Goal: Check status: Check status

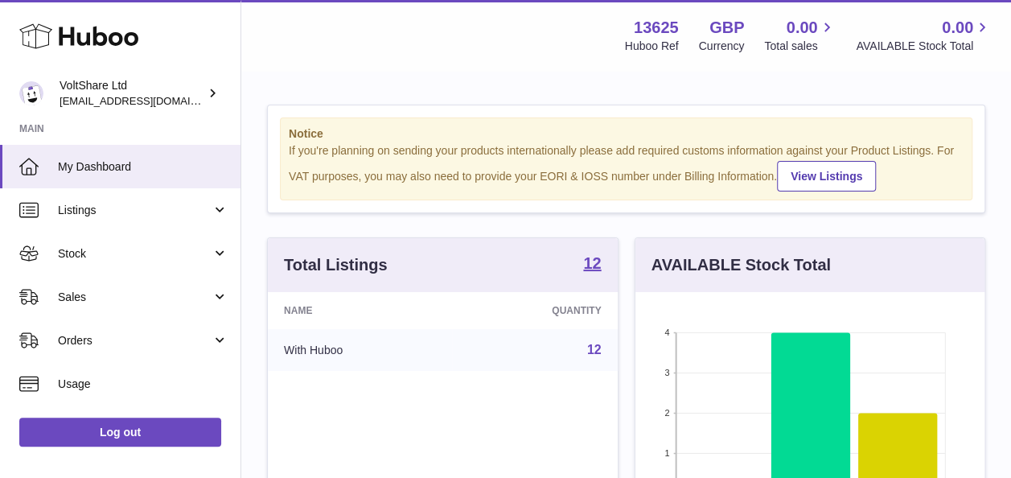
scroll to position [251, 356]
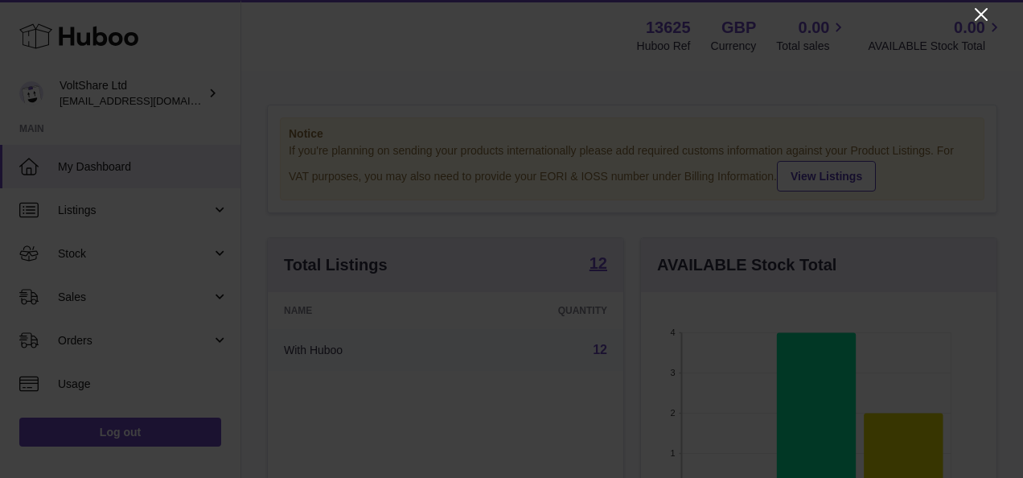
click at [985, 16] on icon "Close" at bounding box center [981, 14] width 19 height 19
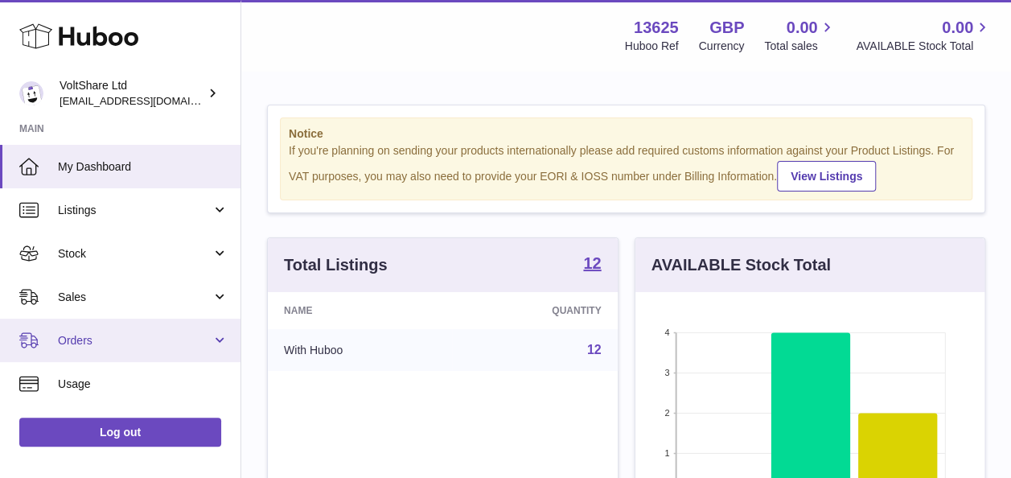
click at [95, 341] on span "Orders" at bounding box center [135, 340] width 154 height 15
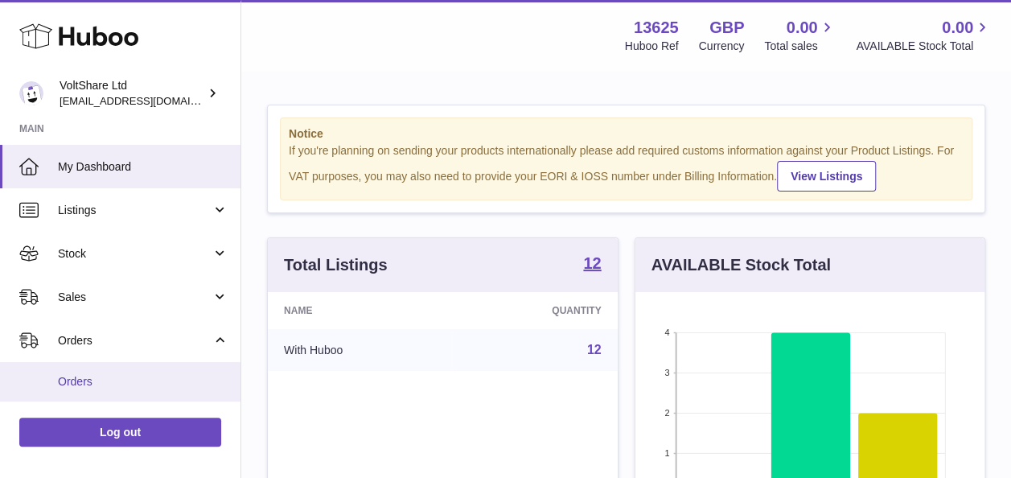
click at [93, 369] on link "Orders" at bounding box center [120, 381] width 241 height 39
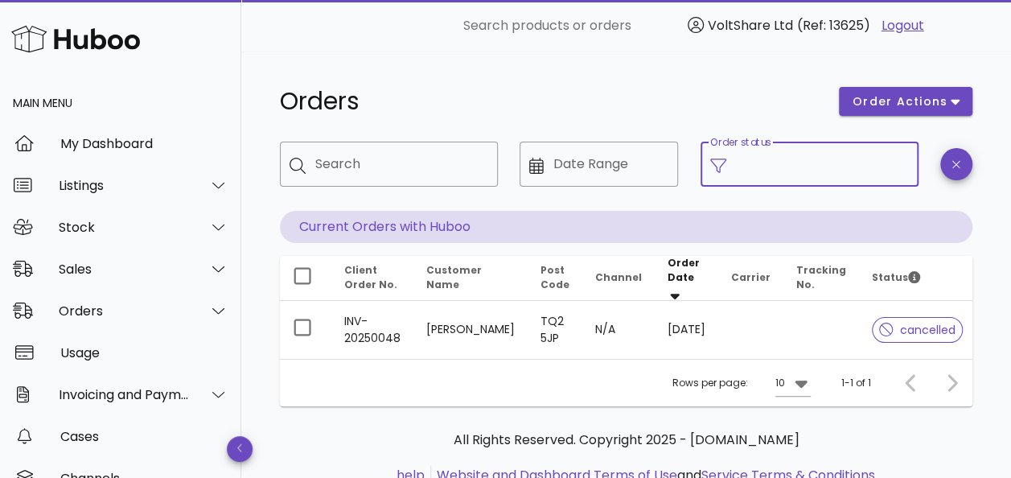
click at [823, 166] on input "Order status" at bounding box center [822, 164] width 173 height 26
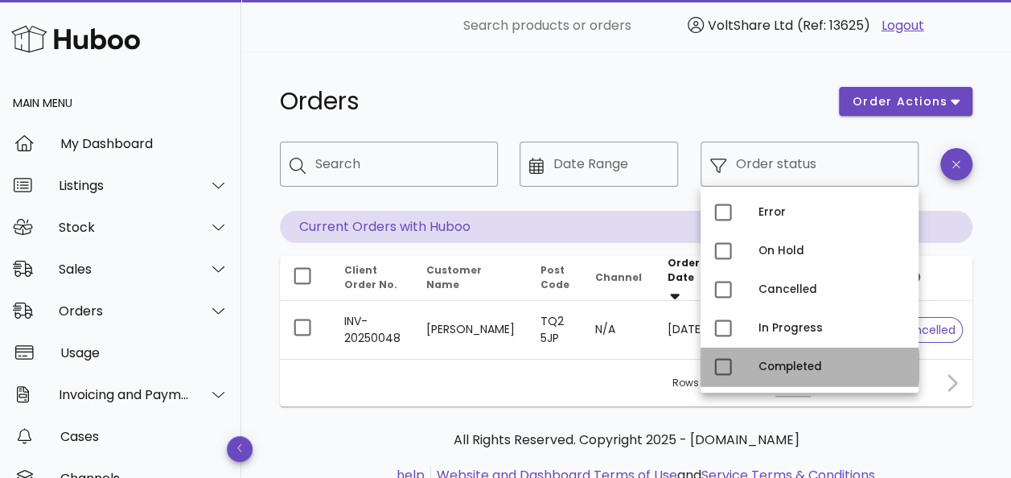
click at [759, 360] on div "Completed" at bounding box center [832, 366] width 147 height 13
type input "**********"
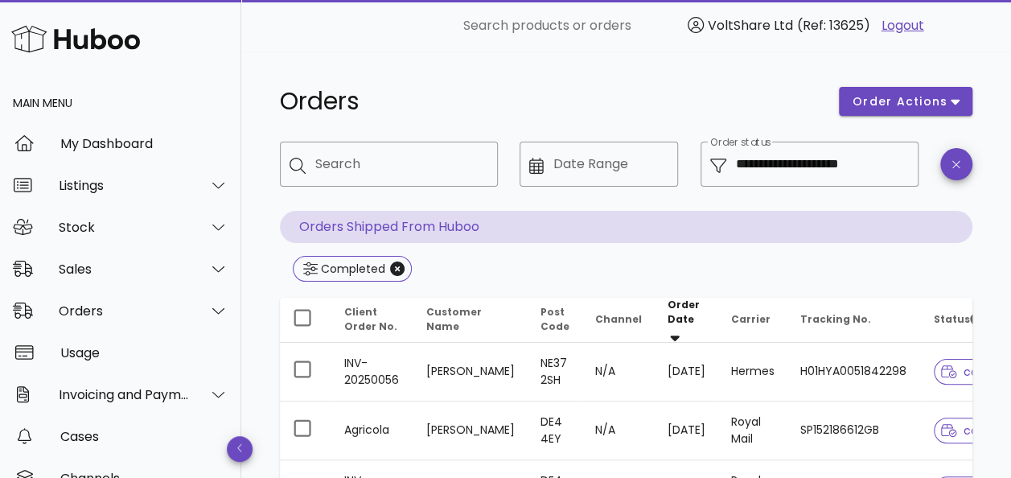
scroll to position [161, 0]
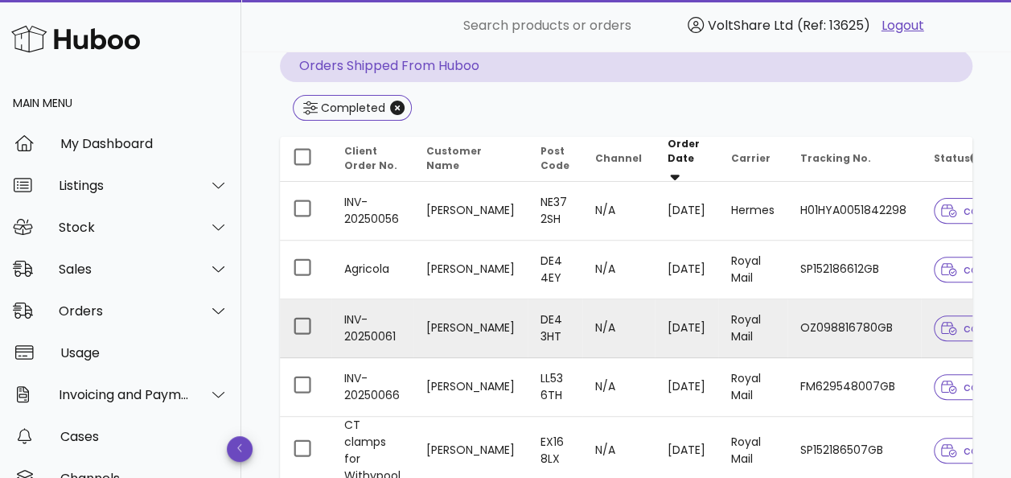
click at [722, 323] on td "Royal Mail" at bounding box center [752, 328] width 69 height 59
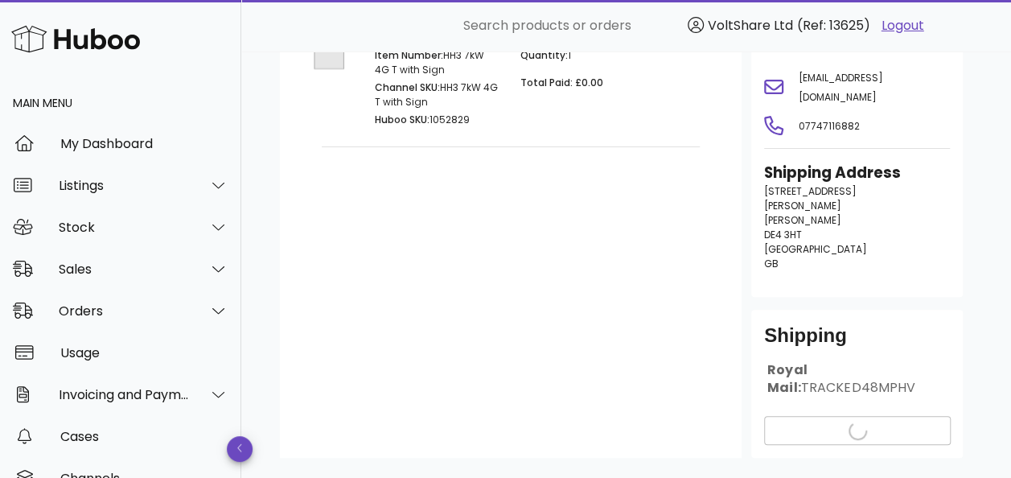
scroll to position [241, 0]
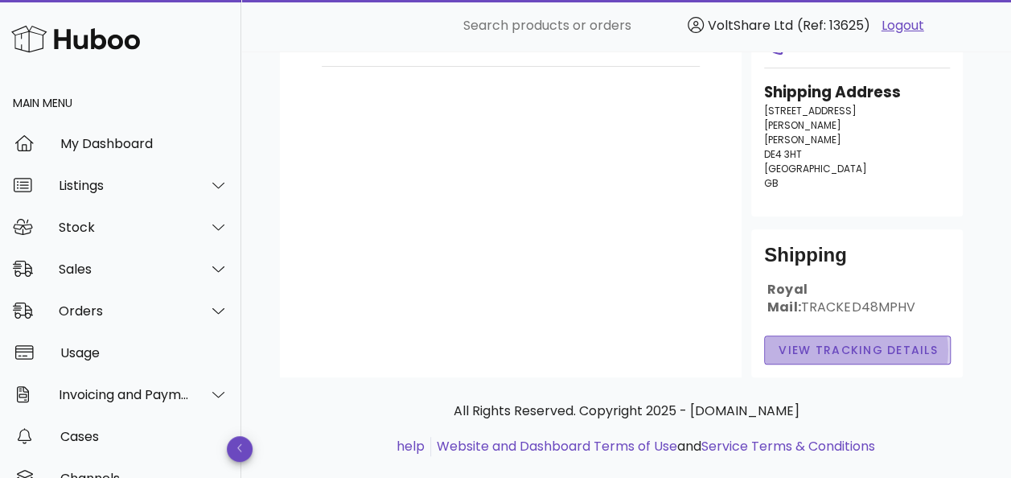
click at [816, 342] on span "View Tracking details" at bounding box center [858, 350] width 160 height 17
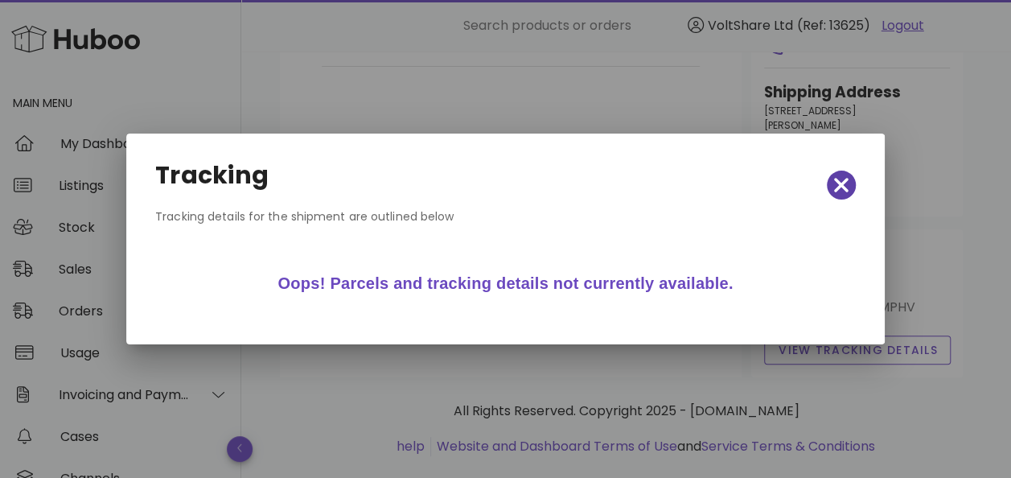
click at [841, 188] on icon "button" at bounding box center [841, 185] width 14 height 23
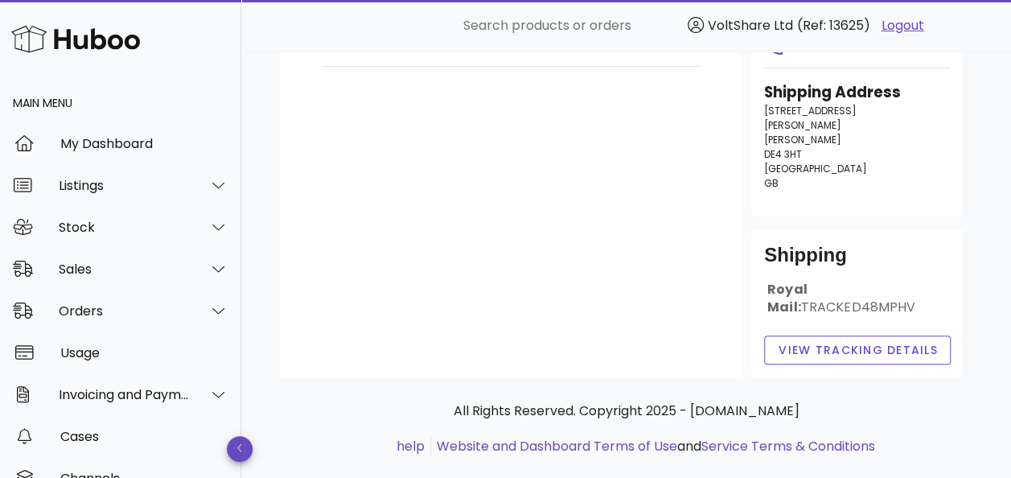
scroll to position [0, 0]
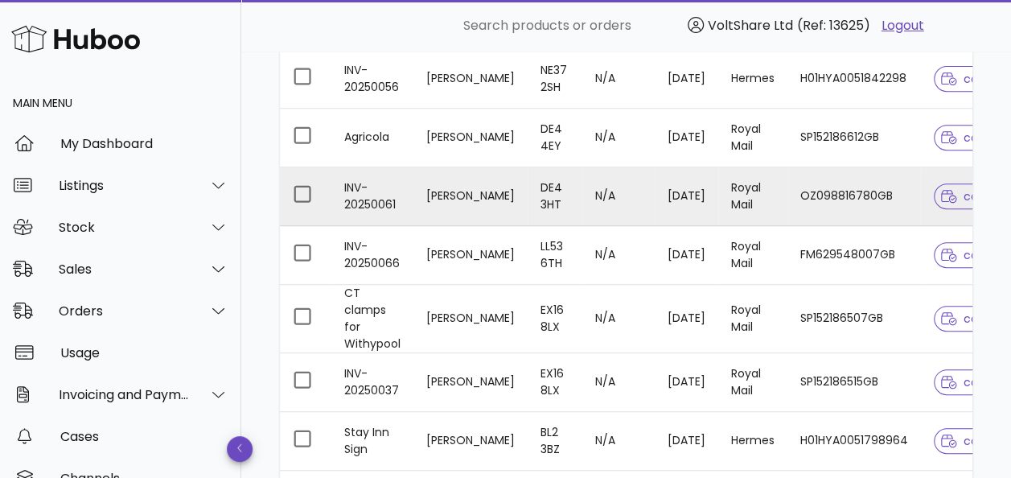
scroll to position [322, 0]
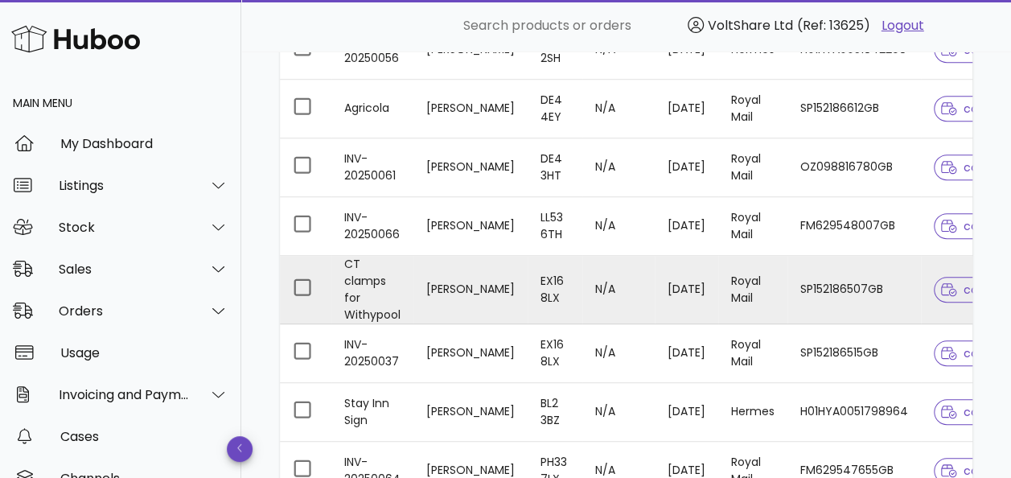
click at [749, 274] on td "Royal Mail" at bounding box center [752, 290] width 69 height 68
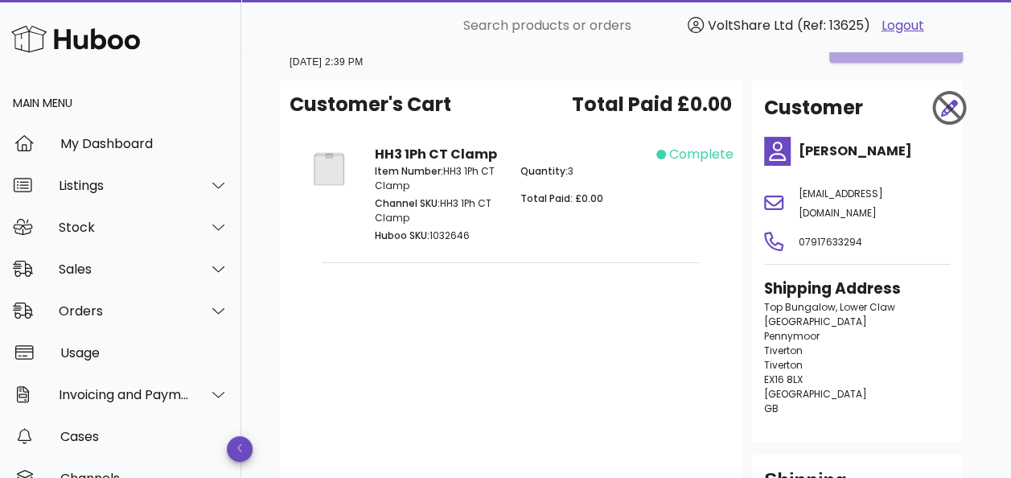
scroll to position [317, 0]
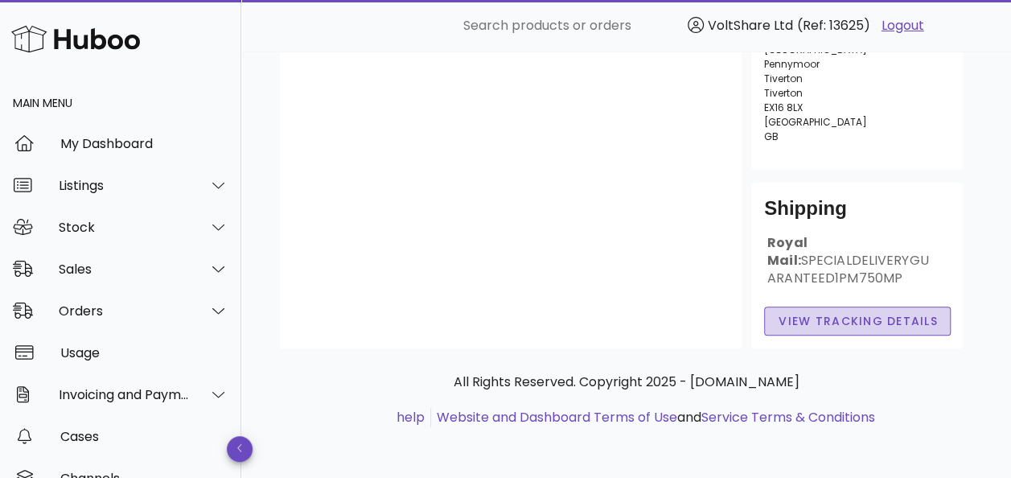
click at [885, 326] on span "View Tracking details" at bounding box center [858, 321] width 160 height 17
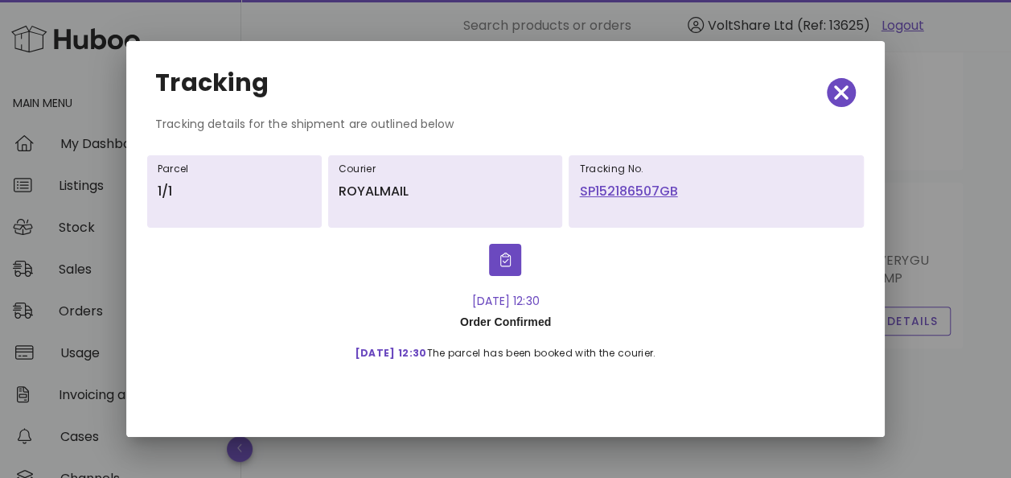
click at [627, 187] on link "SP152186507GB" at bounding box center [716, 191] width 274 height 19
click at [847, 93] on icon "button" at bounding box center [841, 92] width 14 height 23
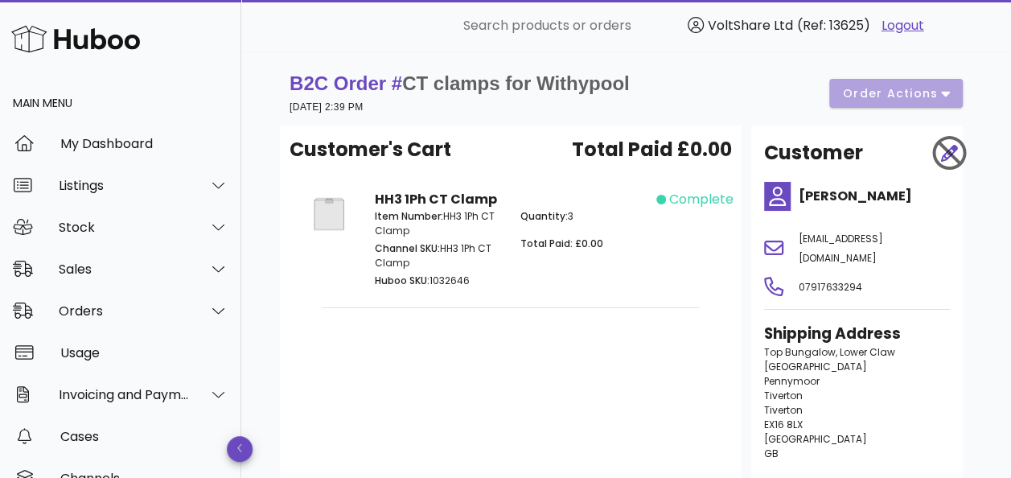
scroll to position [80, 0]
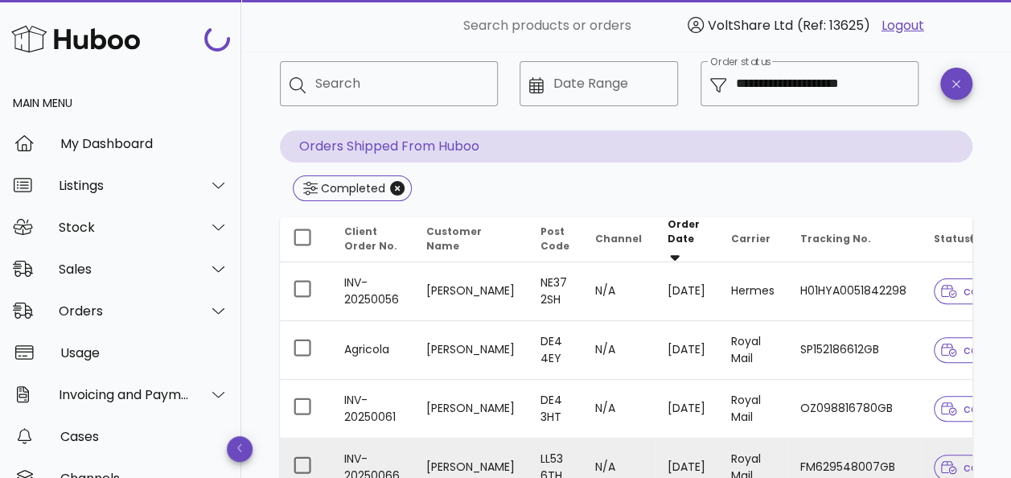
scroll to position [322, 0]
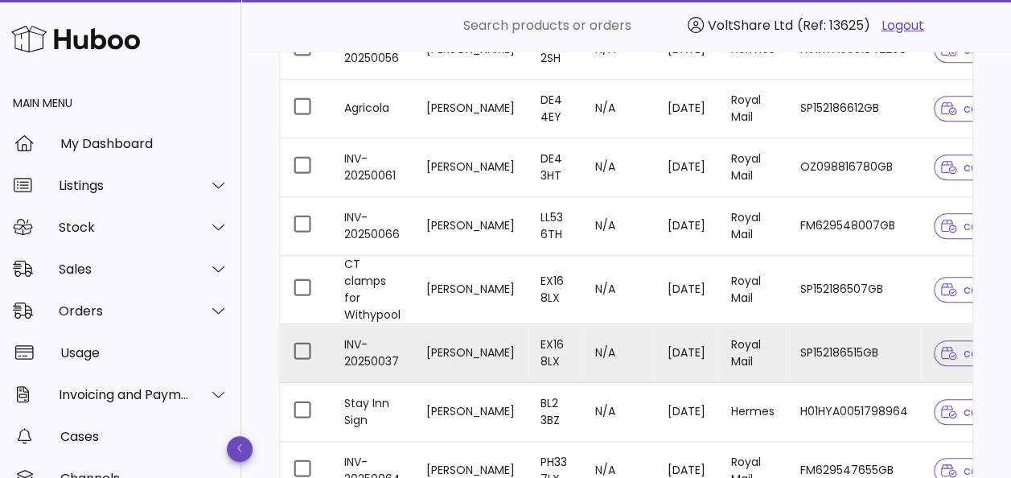
click at [794, 338] on td "SP152186515GB" at bounding box center [855, 353] width 134 height 59
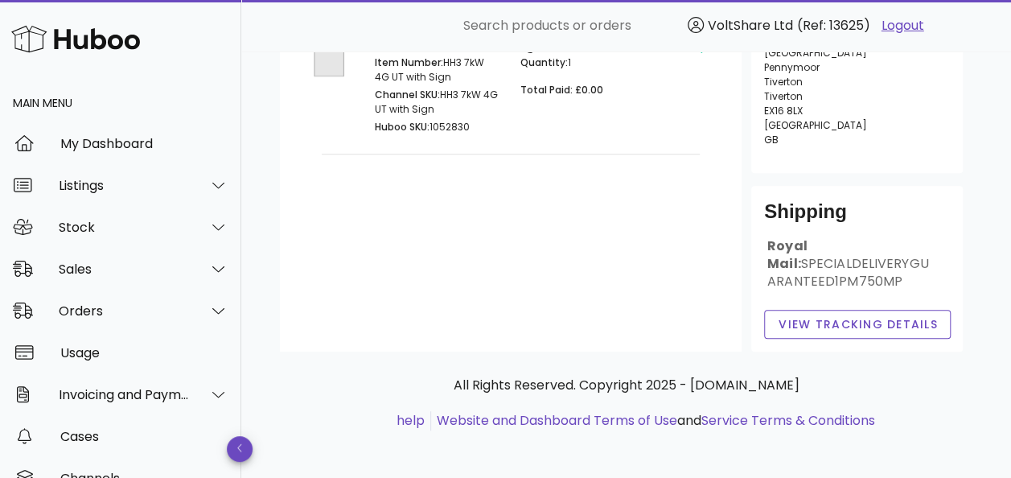
scroll to position [317, 0]
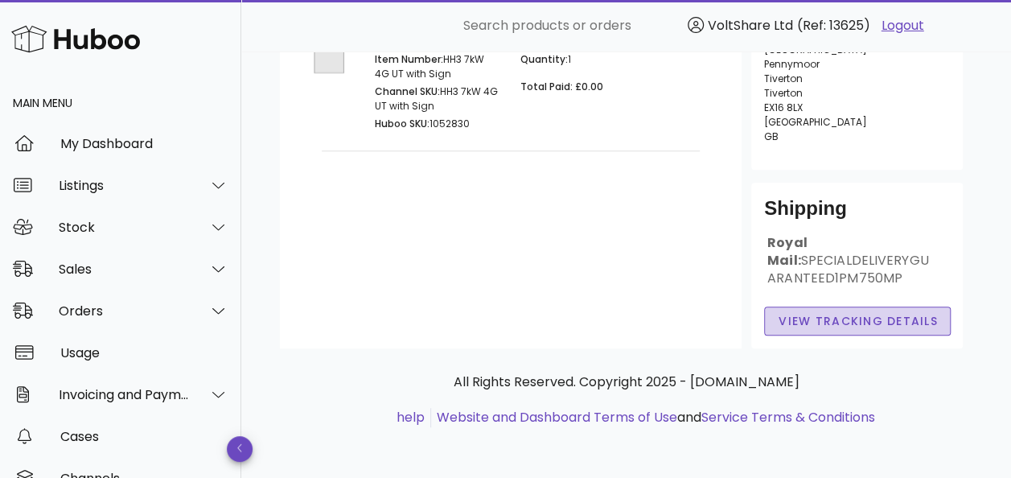
click at [843, 313] on span "View Tracking details" at bounding box center [858, 321] width 160 height 17
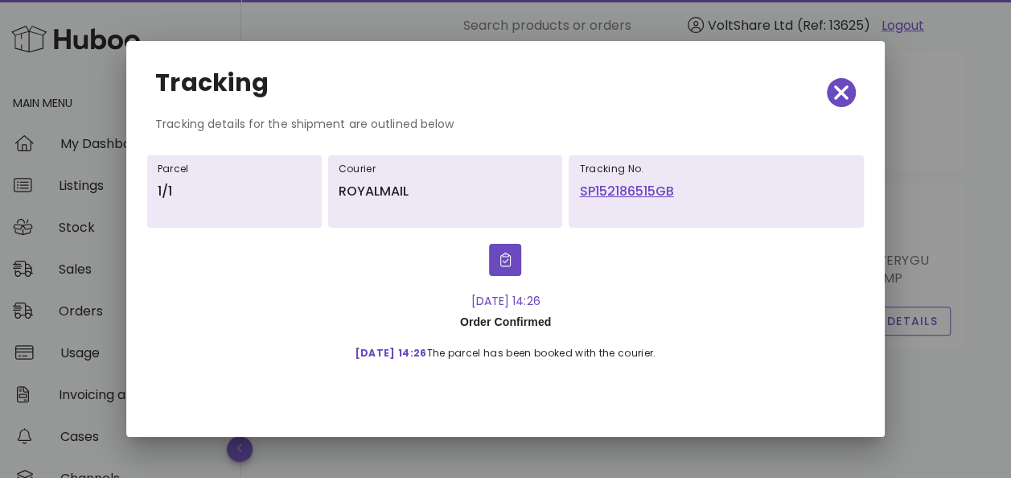
click at [631, 184] on link "SP152186515GB" at bounding box center [716, 191] width 274 height 19
click at [853, 93] on span "button" at bounding box center [841, 92] width 29 height 23
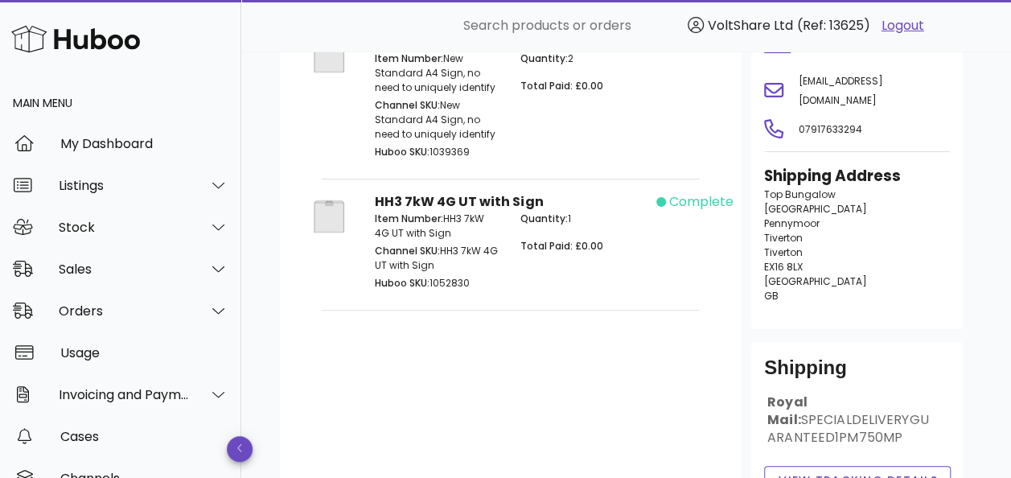
scroll to position [76, 0]
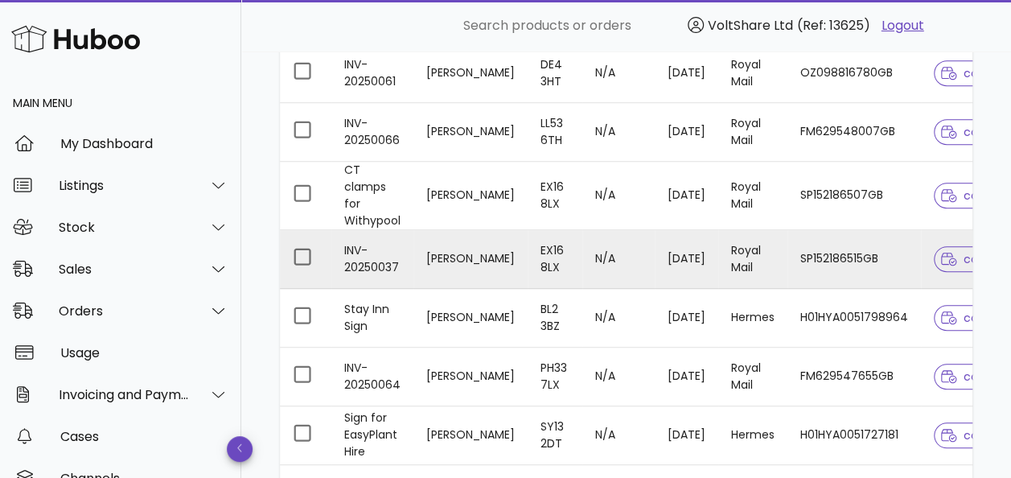
scroll to position [483, 0]
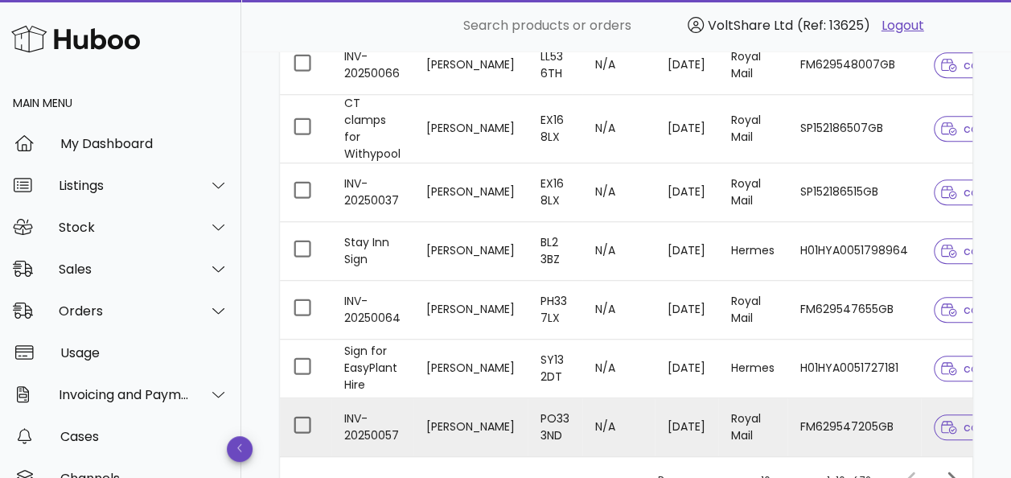
click at [730, 416] on td "Royal Mail" at bounding box center [752, 427] width 69 height 58
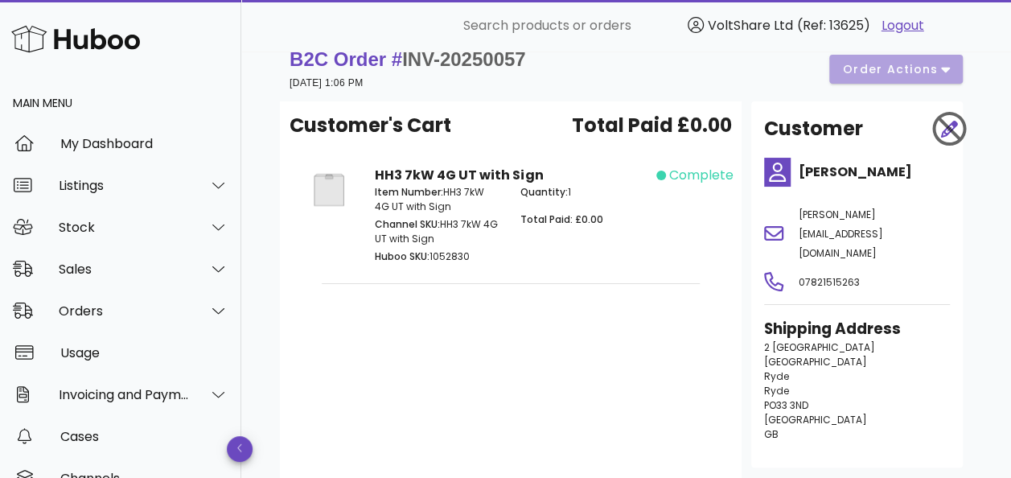
scroll to position [265, 0]
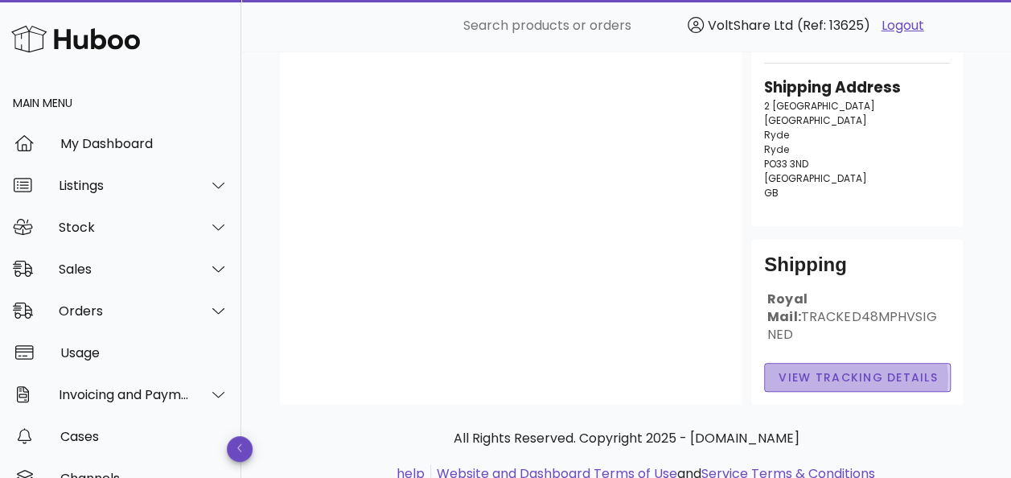
click at [861, 369] on span "View Tracking details" at bounding box center [858, 377] width 160 height 17
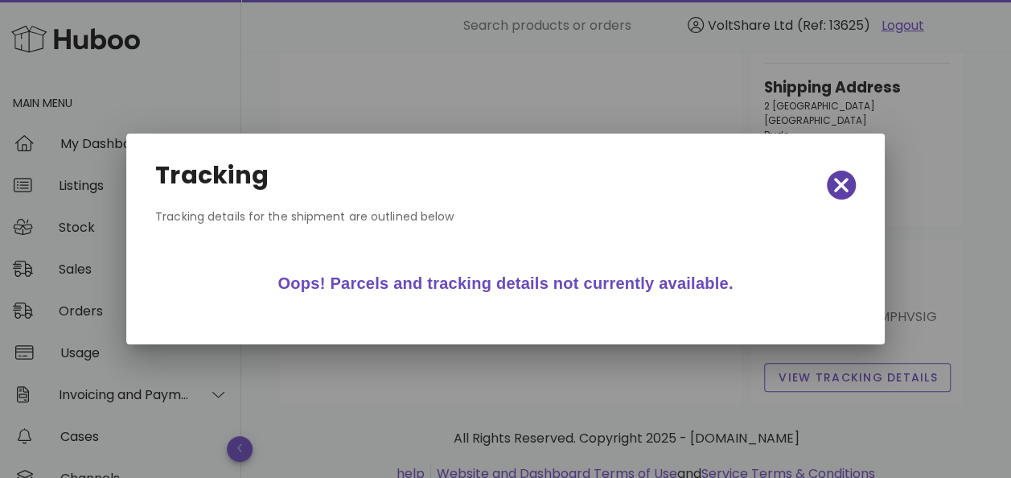
click at [848, 184] on icon "button" at bounding box center [841, 185] width 14 height 23
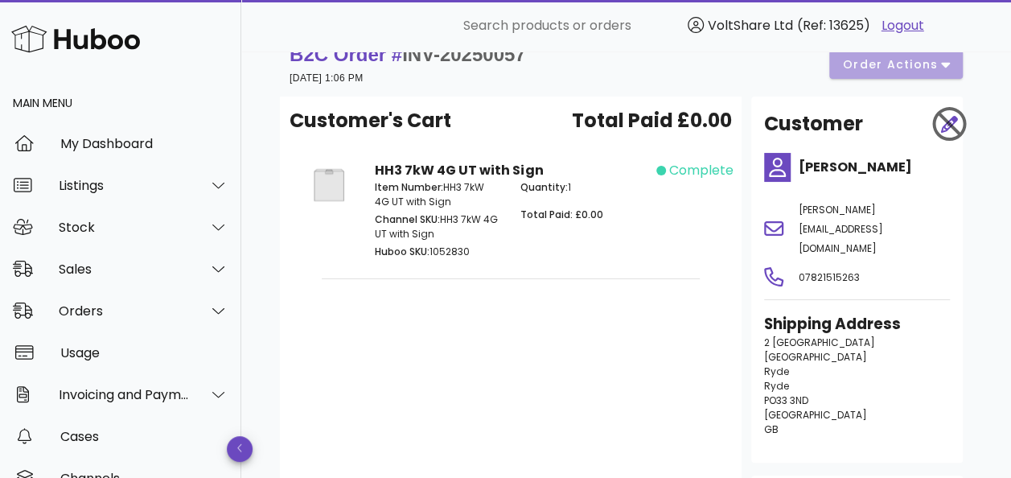
scroll to position [0, 0]
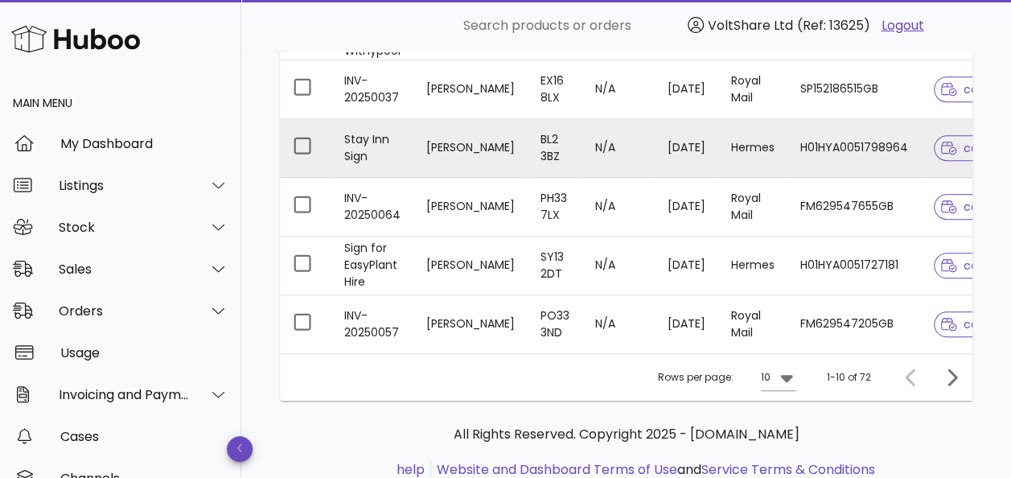
scroll to position [642, 0]
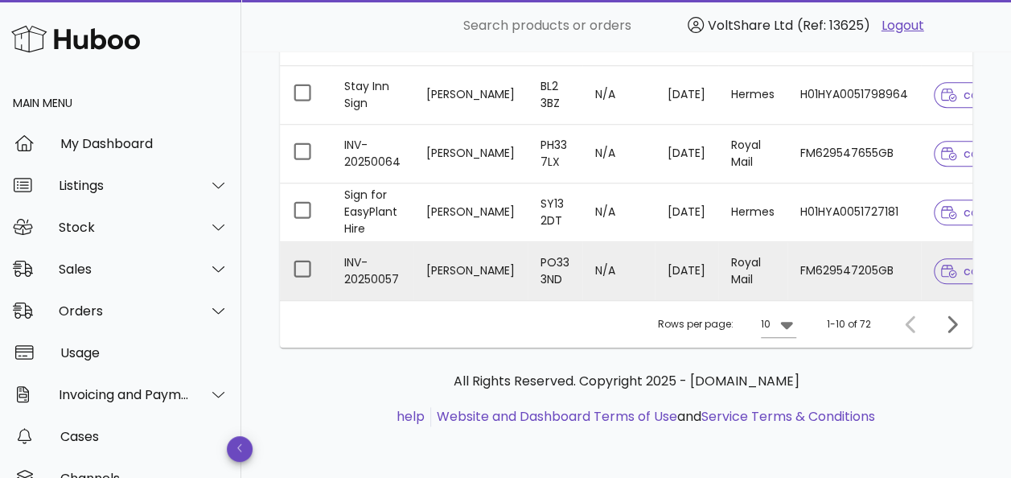
click at [528, 259] on td "PO33 3ND" at bounding box center [555, 271] width 55 height 58
